Goal: Task Accomplishment & Management: Use online tool/utility

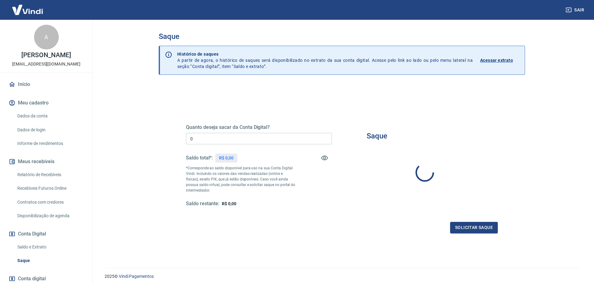
type input "R$ 0,00"
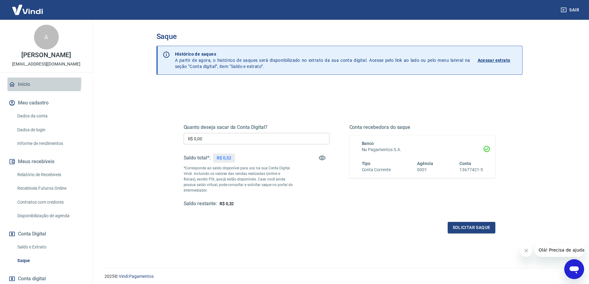
click at [23, 82] on link "Início" at bounding box center [46, 85] width 78 height 14
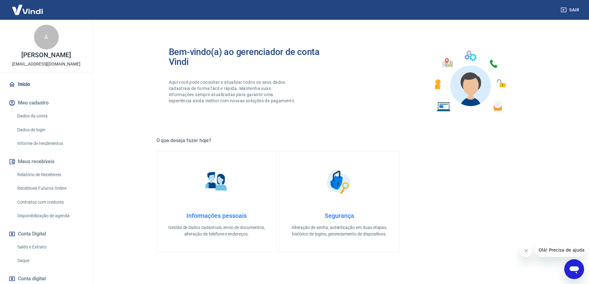
click at [17, 8] on img at bounding box center [27, 9] width 40 height 19
